Goal: Communication & Community: Ask a question

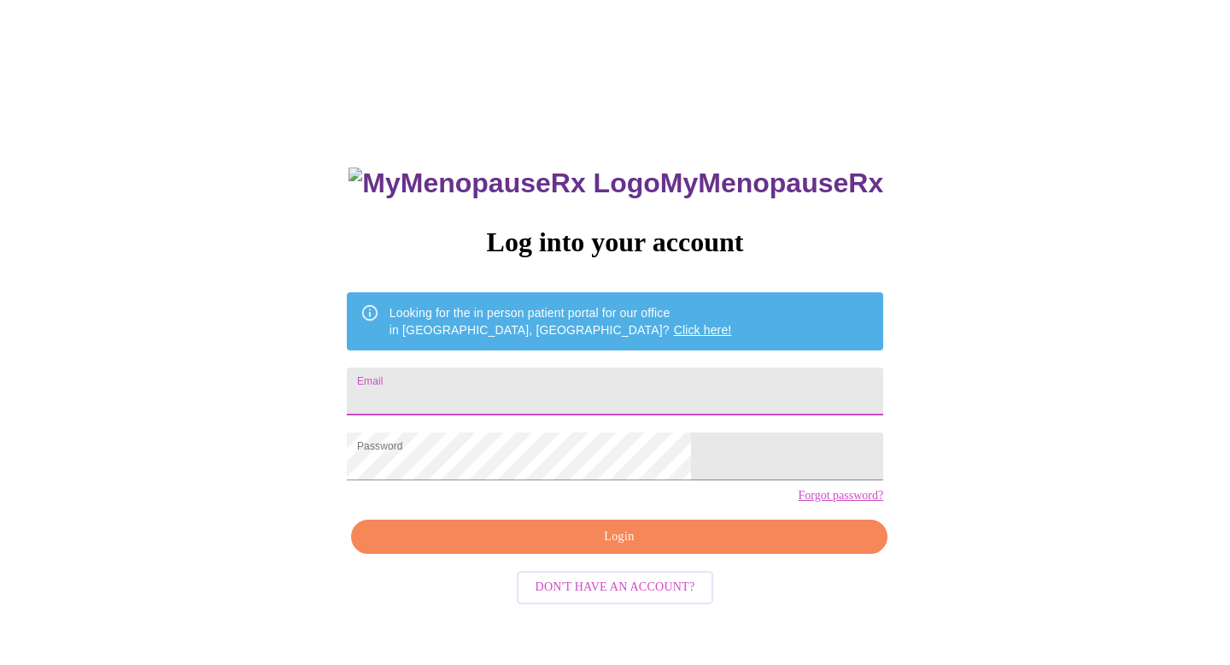
click at [595, 380] on input "Email" at bounding box center [615, 391] width 537 height 48
type input "[EMAIL_ADDRESS][PERSON_NAME][DOMAIN_NAME]"
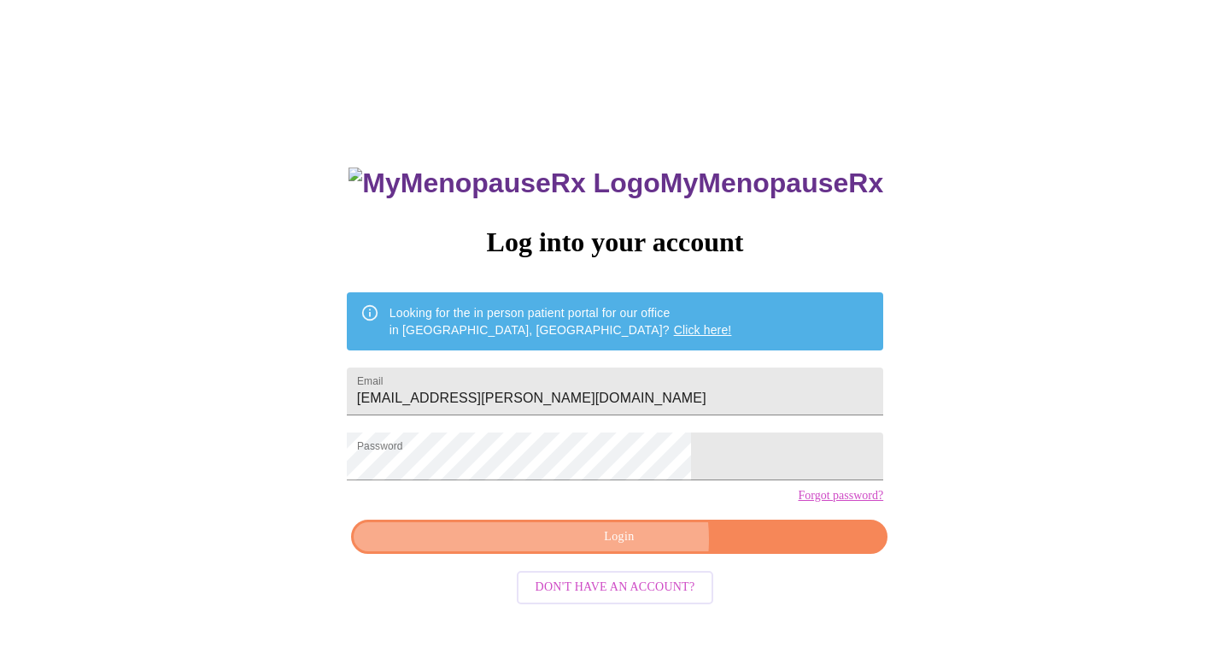
click at [625, 548] on span "Login" at bounding box center [619, 536] width 497 height 21
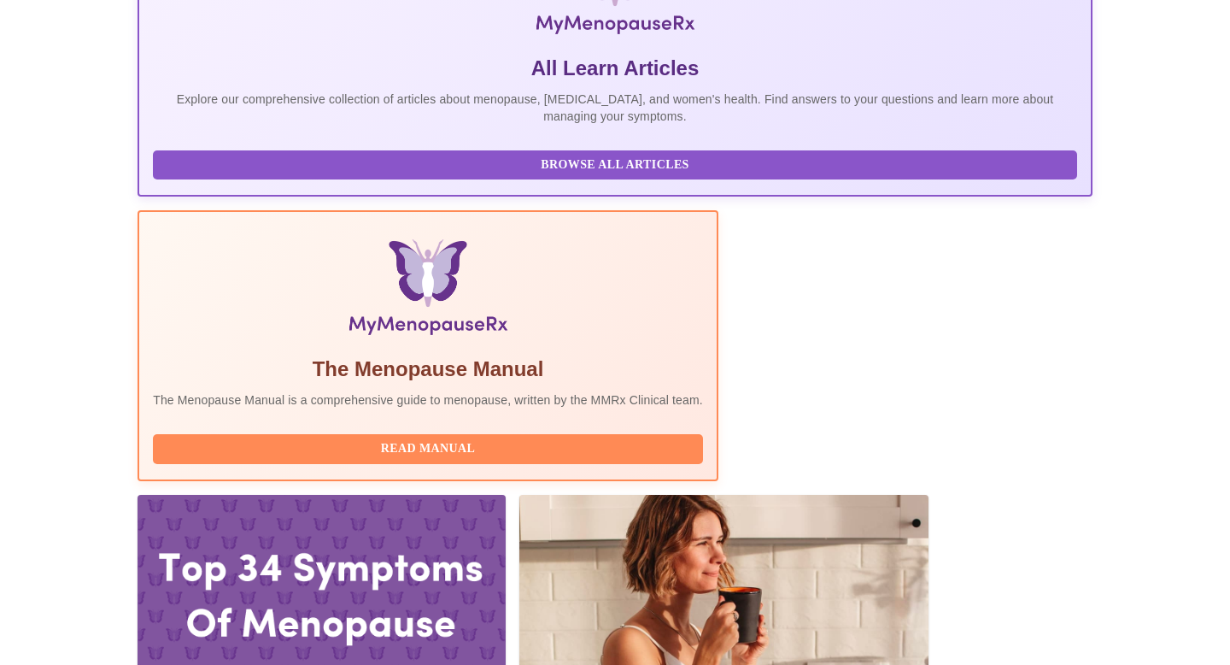
scroll to position [352, 0]
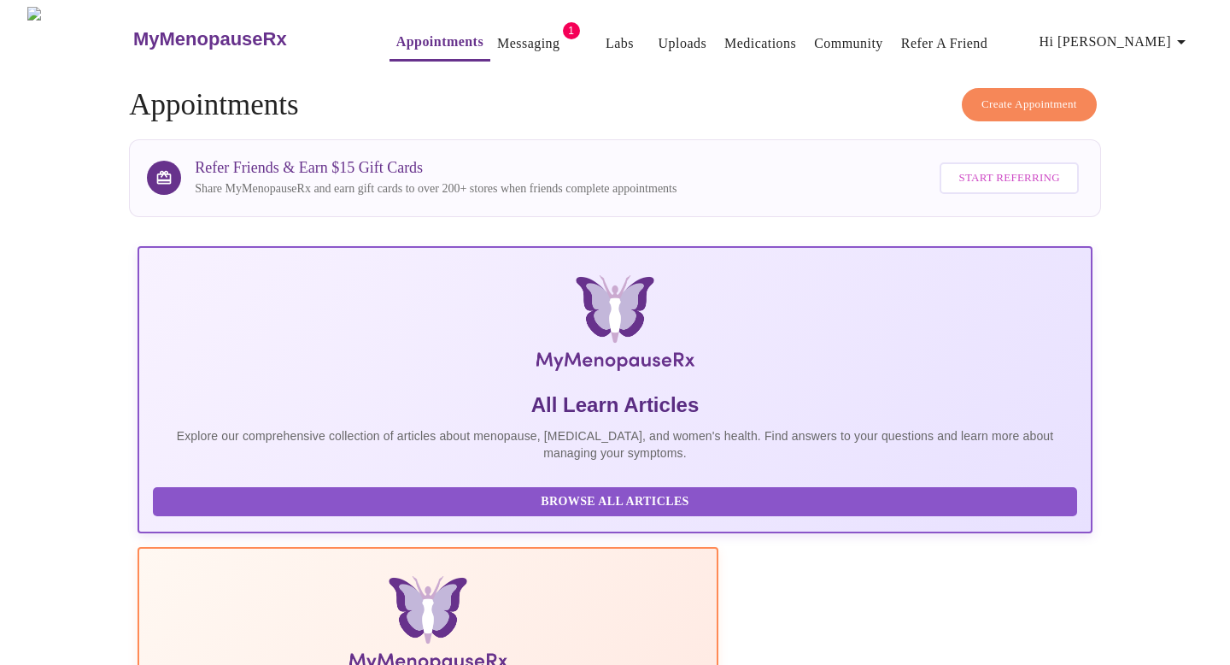
click at [497, 38] on link "Messaging" at bounding box center [528, 44] width 62 height 24
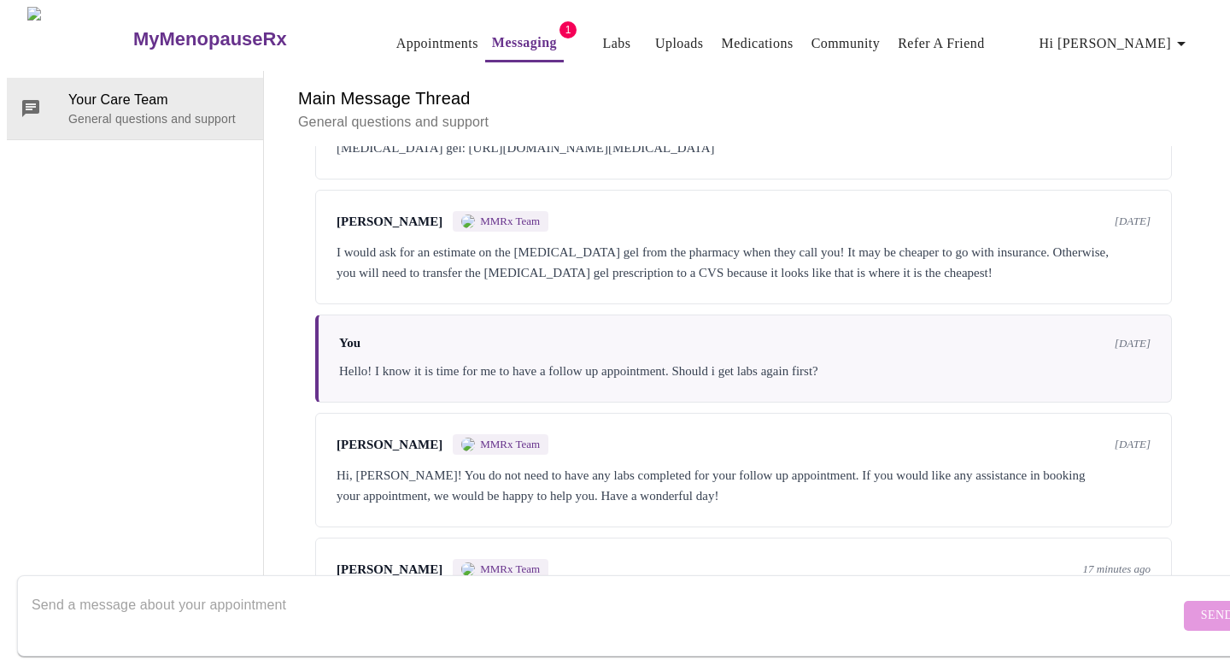
scroll to position [777, 0]
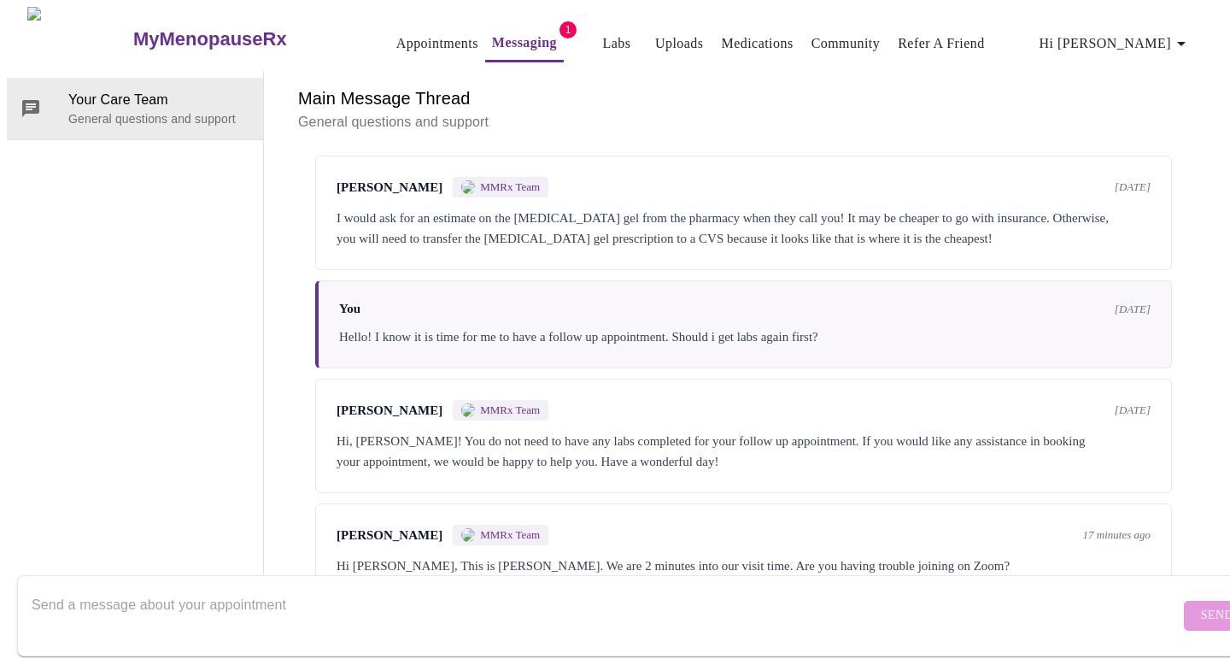
click at [402, 602] on textarea "Send a message about your appointment" at bounding box center [606, 615] width 1148 height 55
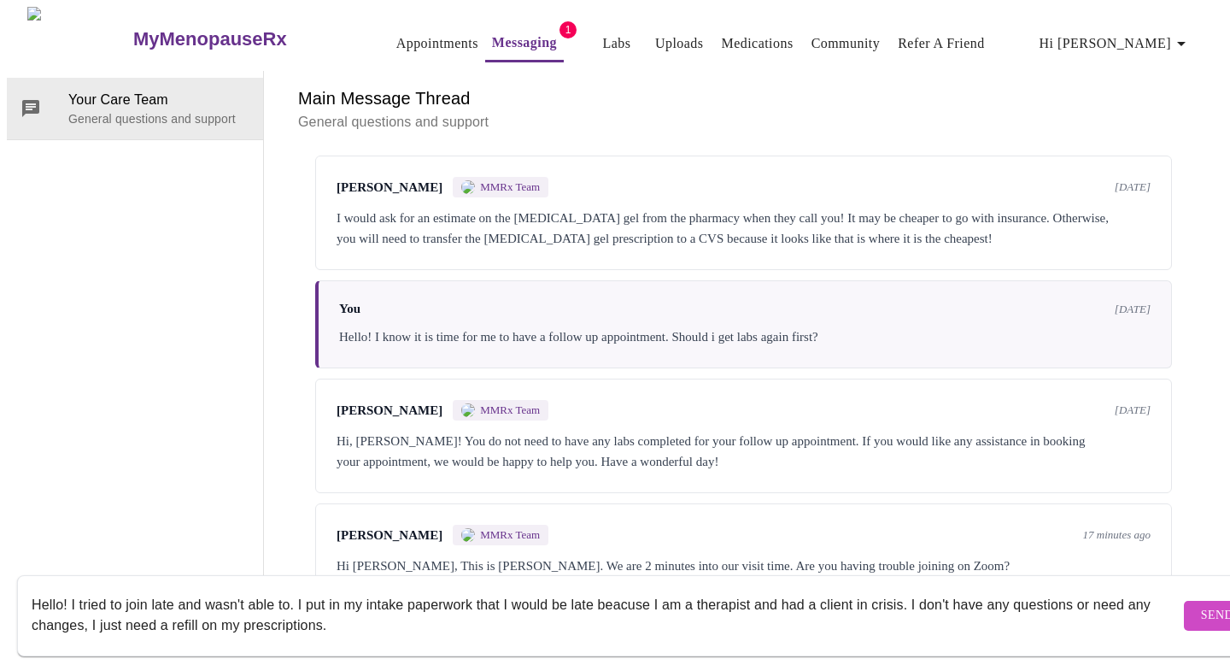
type textarea "Hello! I tried to join late and wasn't able to. I put in my intake paperwork th…"
click at [1201, 605] on span "Send" at bounding box center [1217, 615] width 32 height 21
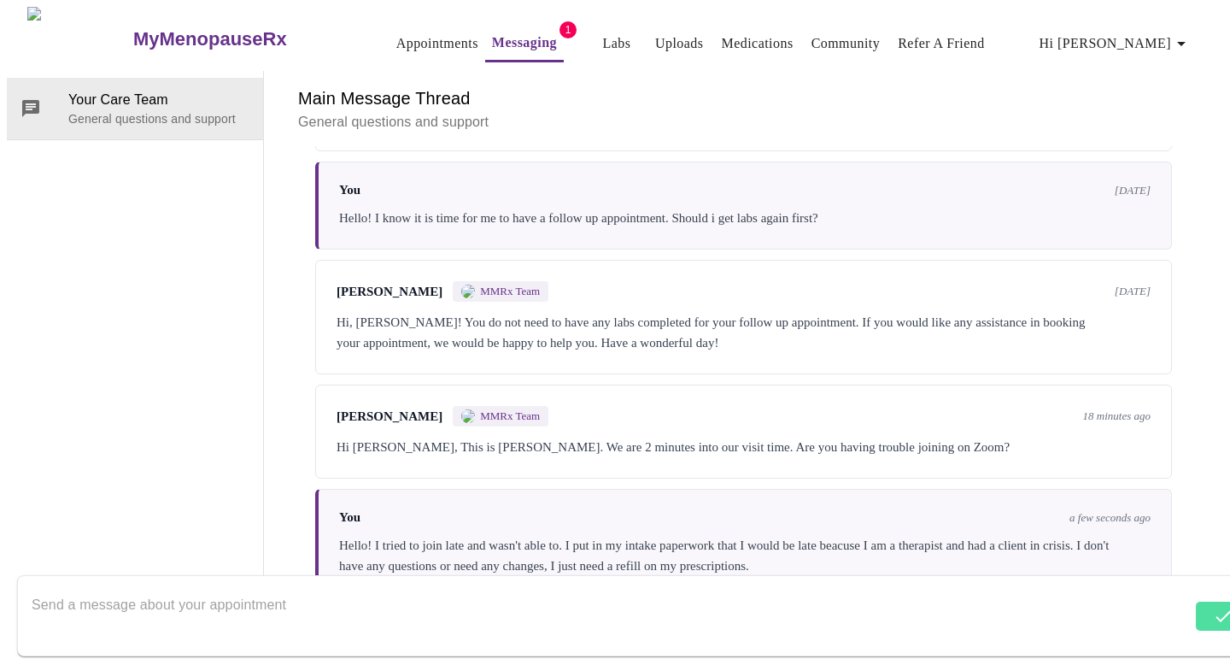
scroll to position [900, 0]
